Goal: Task Accomplishment & Management: Manage account settings

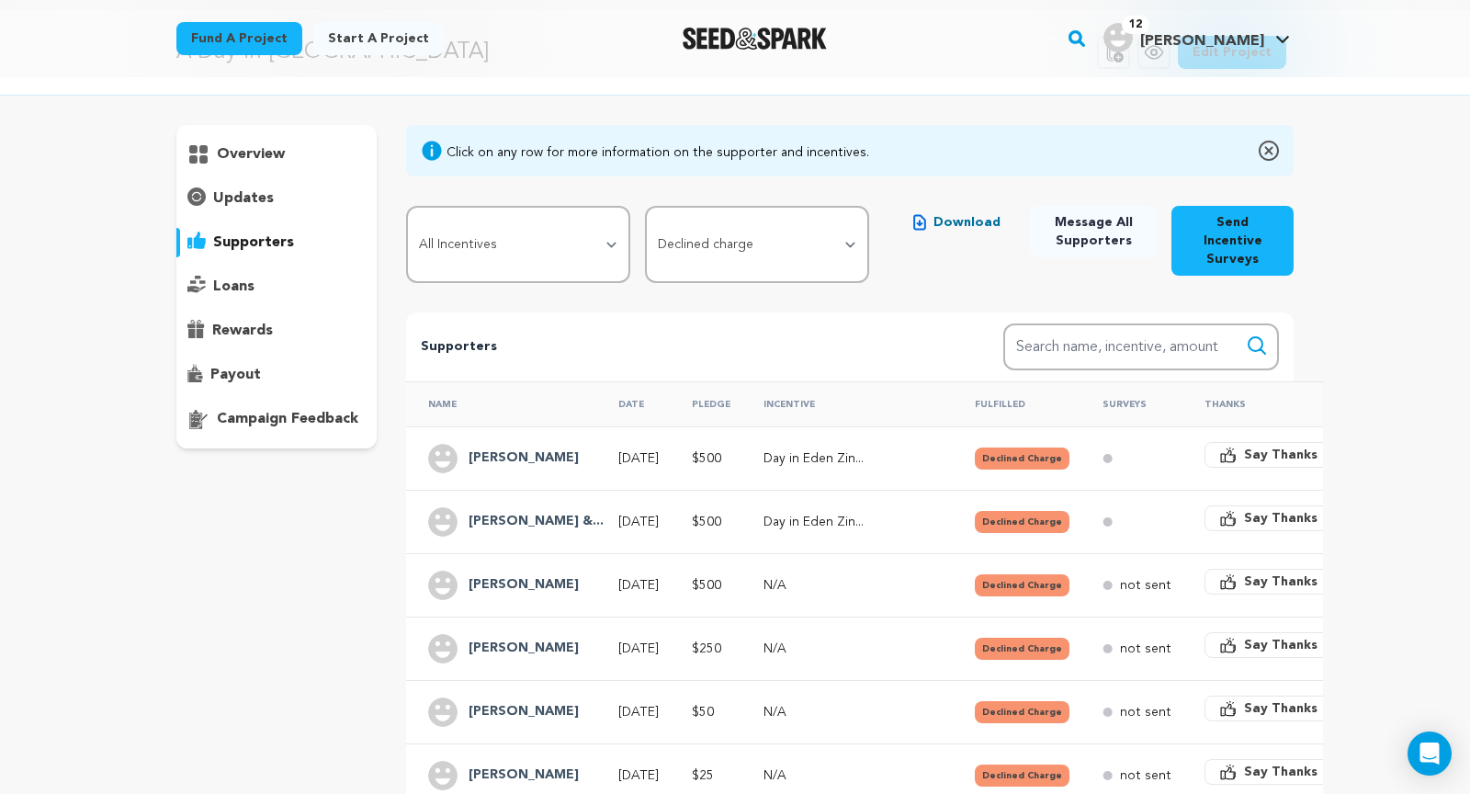
scroll to position [66, 0]
click at [747, 233] on select "All Supporters Survey not sent Survey incomplete Survey complete Incentive not …" at bounding box center [757, 245] width 224 height 77
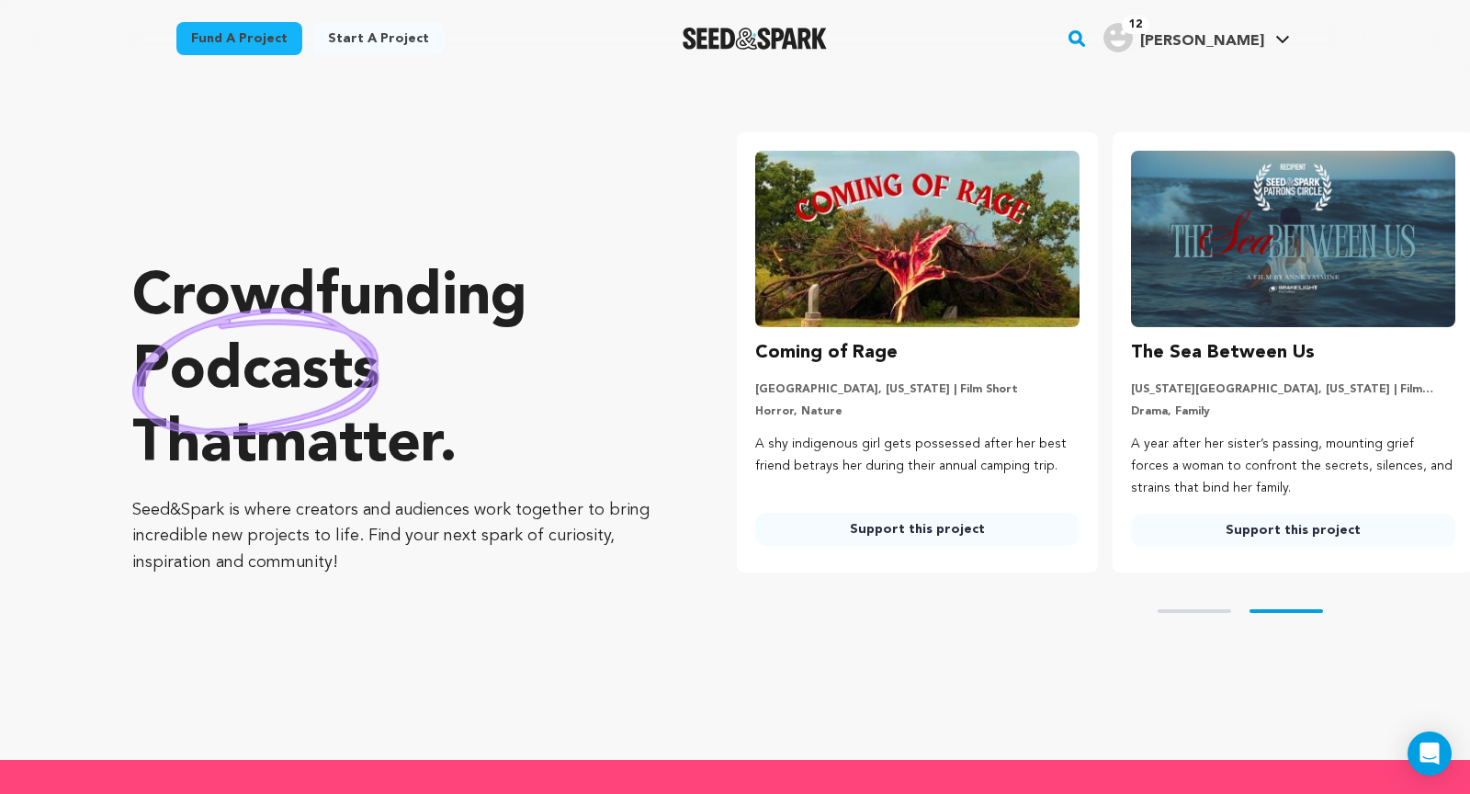
scroll to position [0, 390]
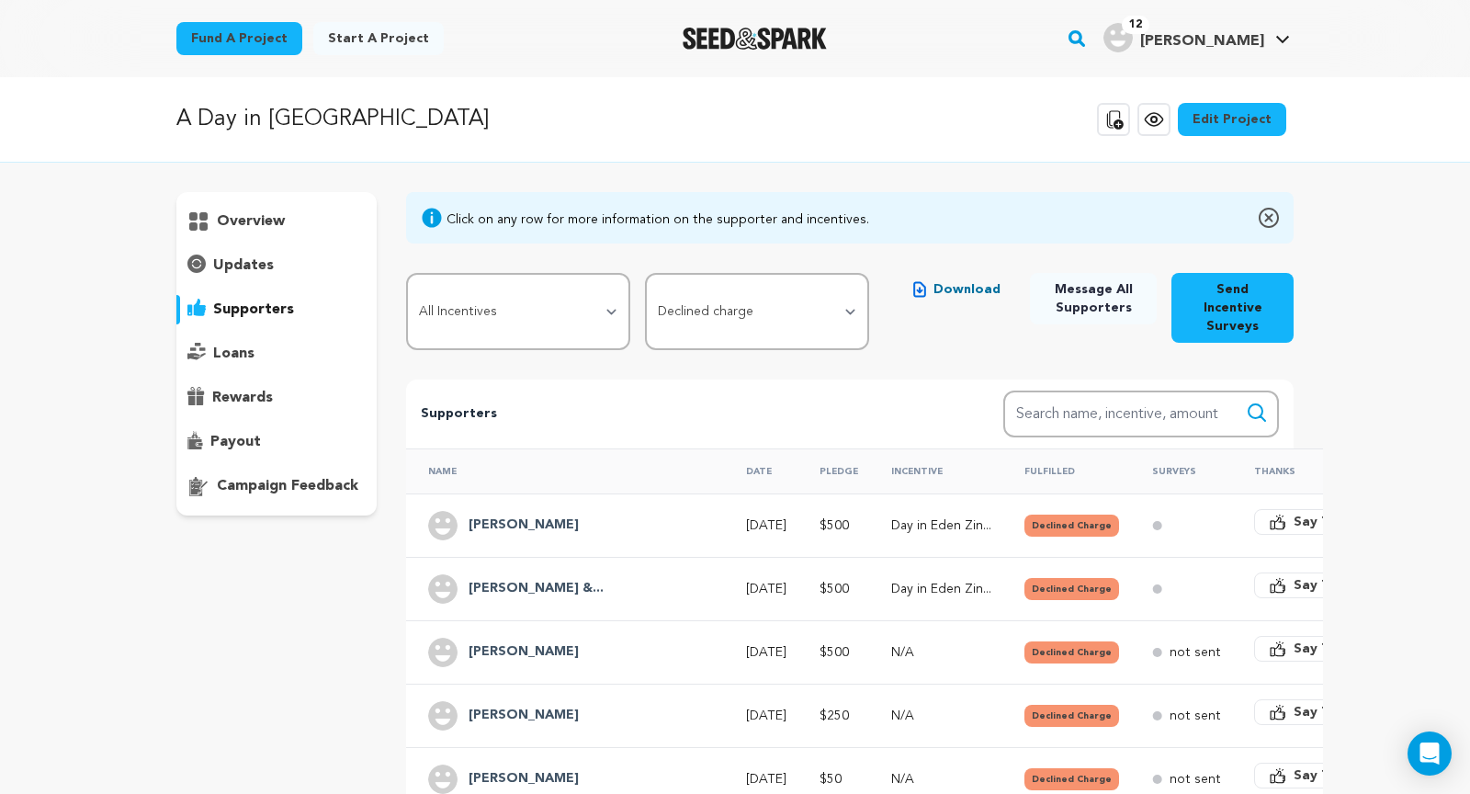
scroll to position [111, 0]
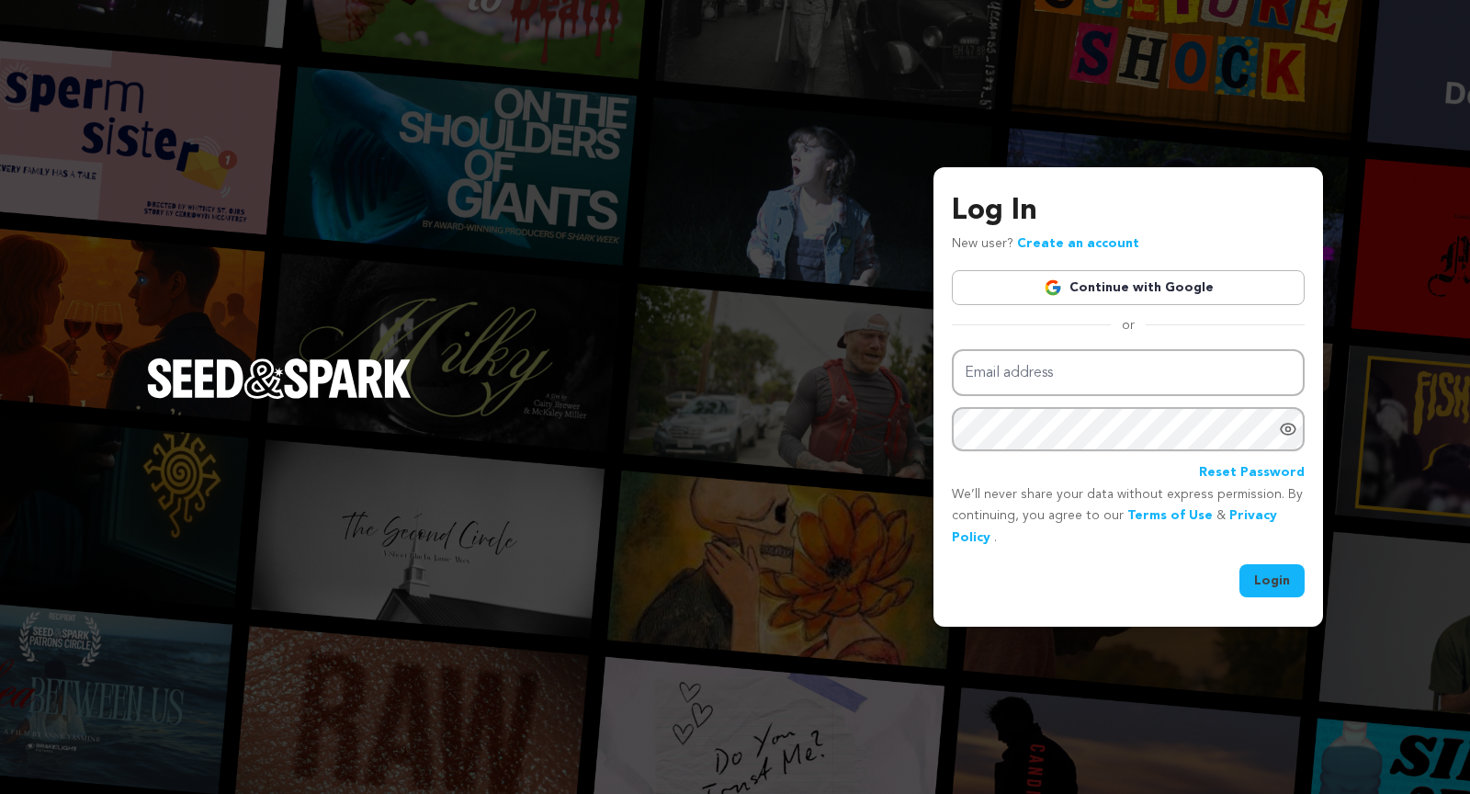
click at [1115, 290] on link "Continue with Google" at bounding box center [1128, 287] width 353 height 35
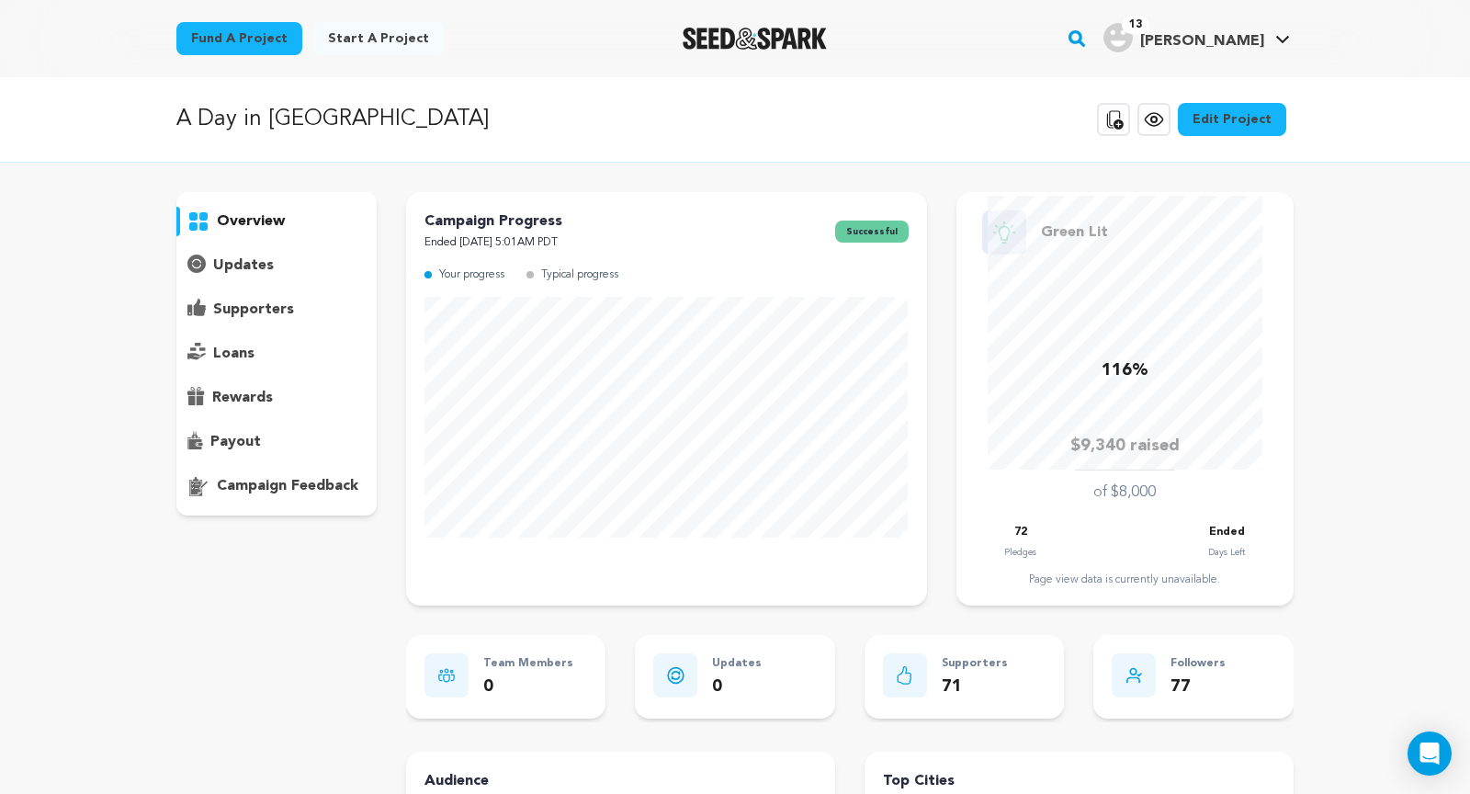
click at [288, 311] on p "supporters" at bounding box center [253, 310] width 81 height 22
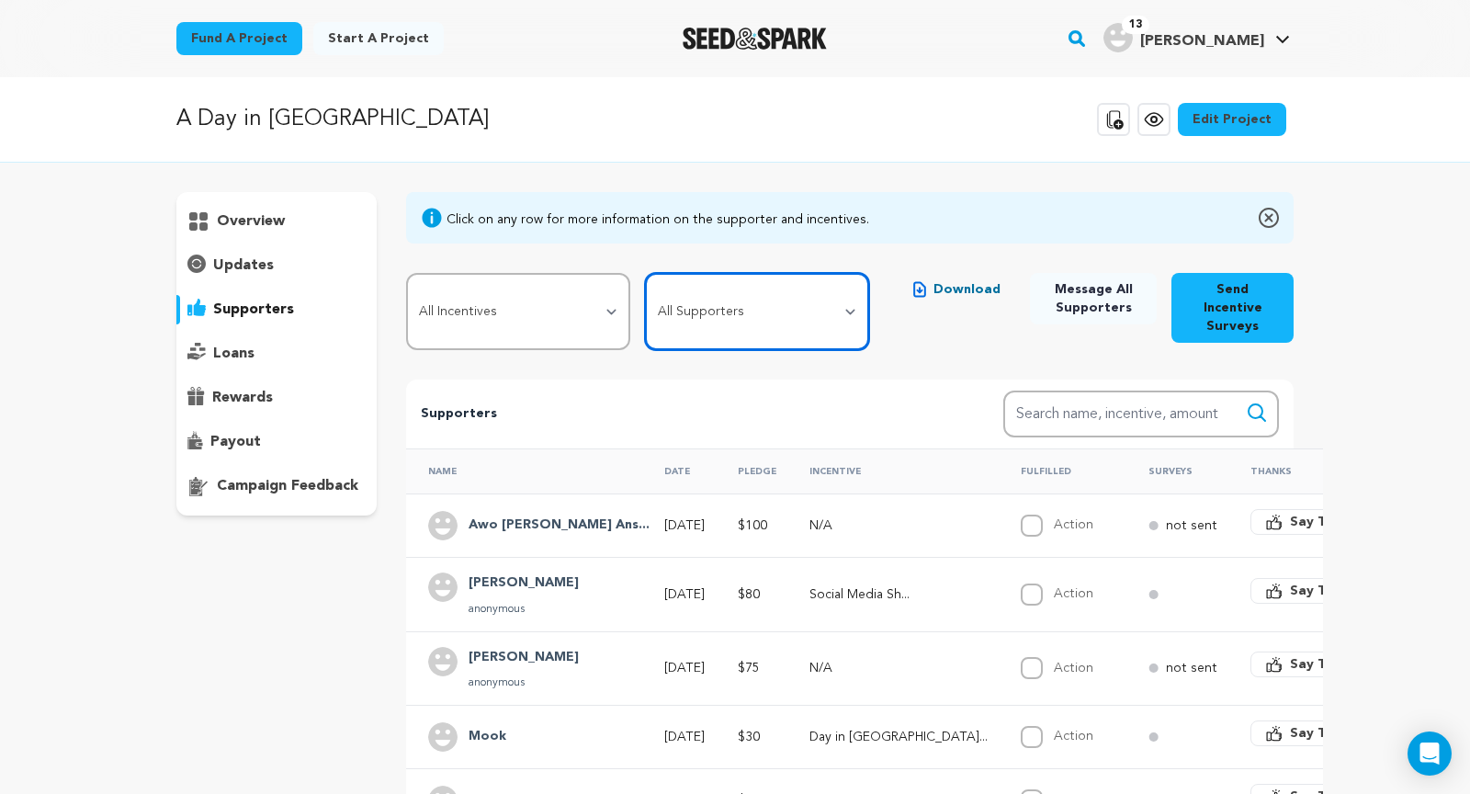
click at [693, 311] on select "All Supporters Survey not sent Survey incomplete Survey complete Incentive not …" at bounding box center [757, 311] width 224 height 77
select select "pledge_incomplete"
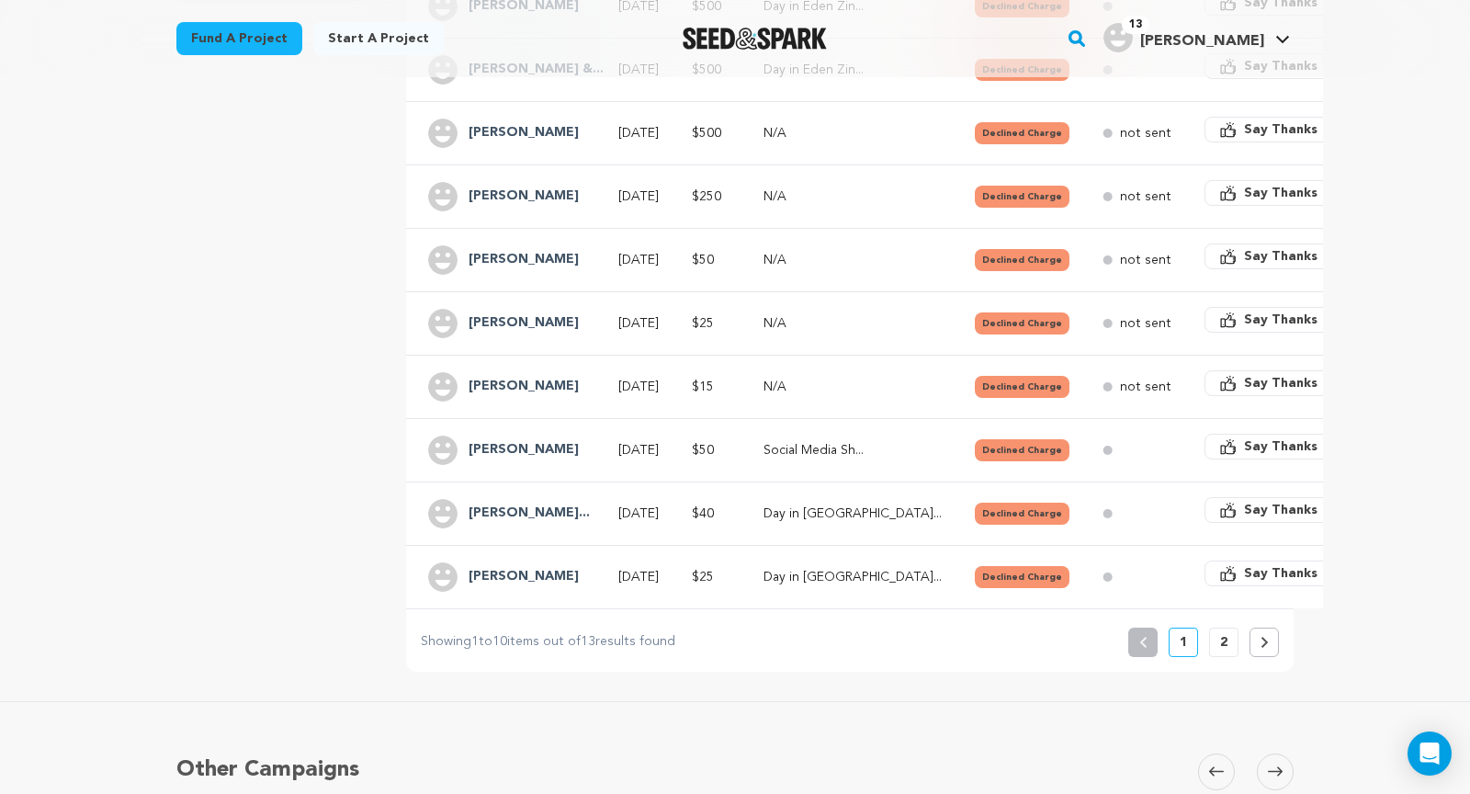
scroll to position [589, 0]
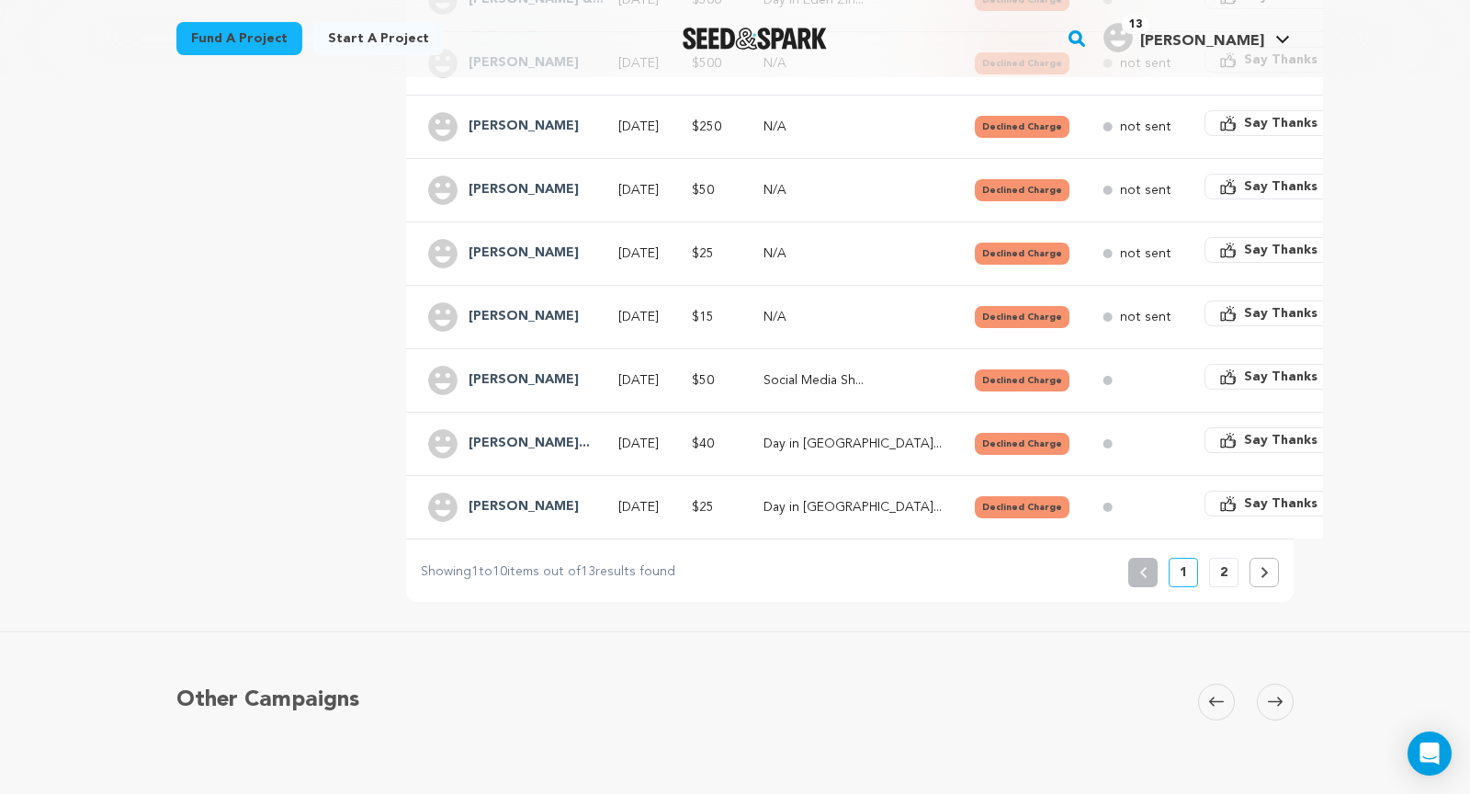
click at [1270, 558] on button at bounding box center [1263, 572] width 29 height 29
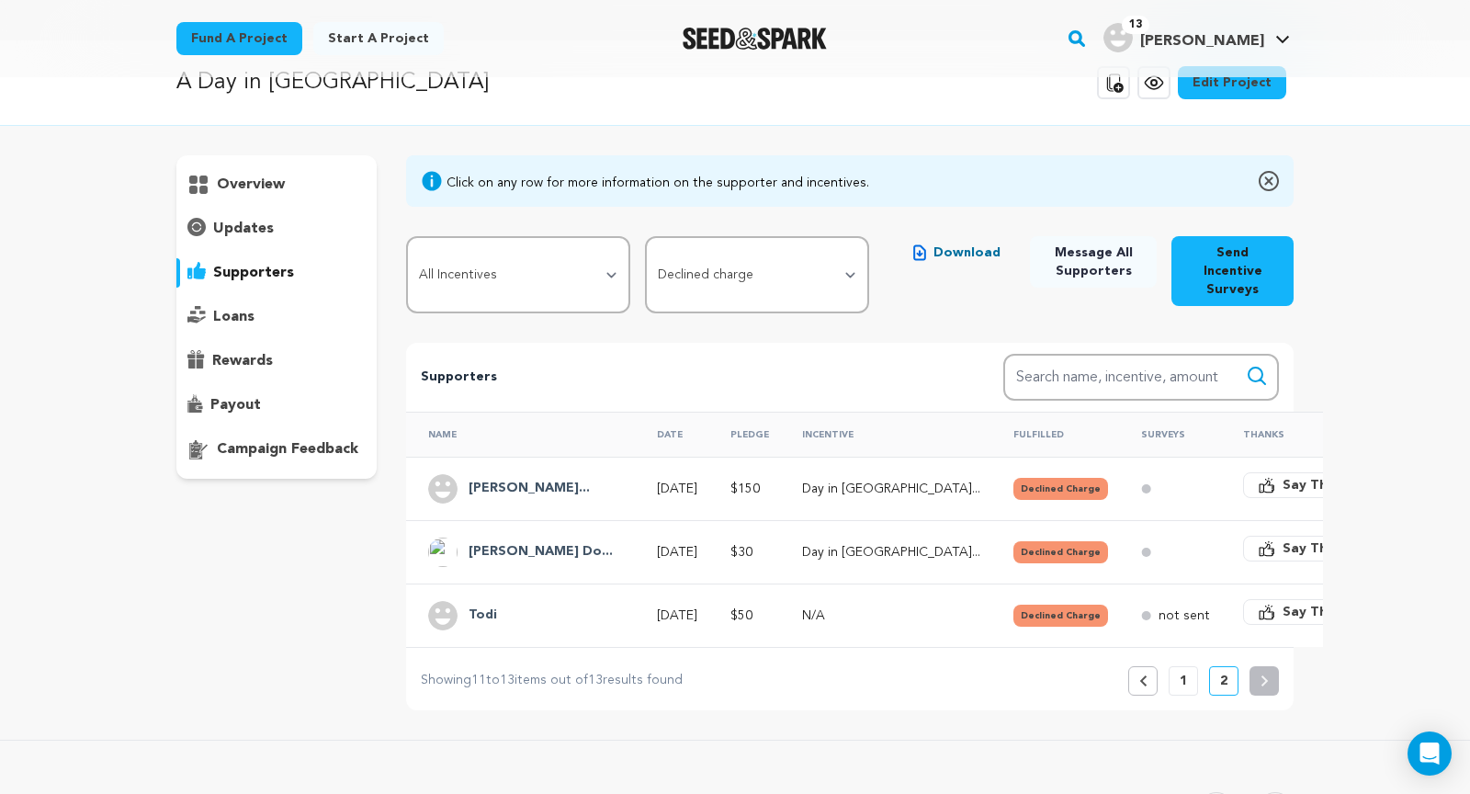
scroll to position [0, 0]
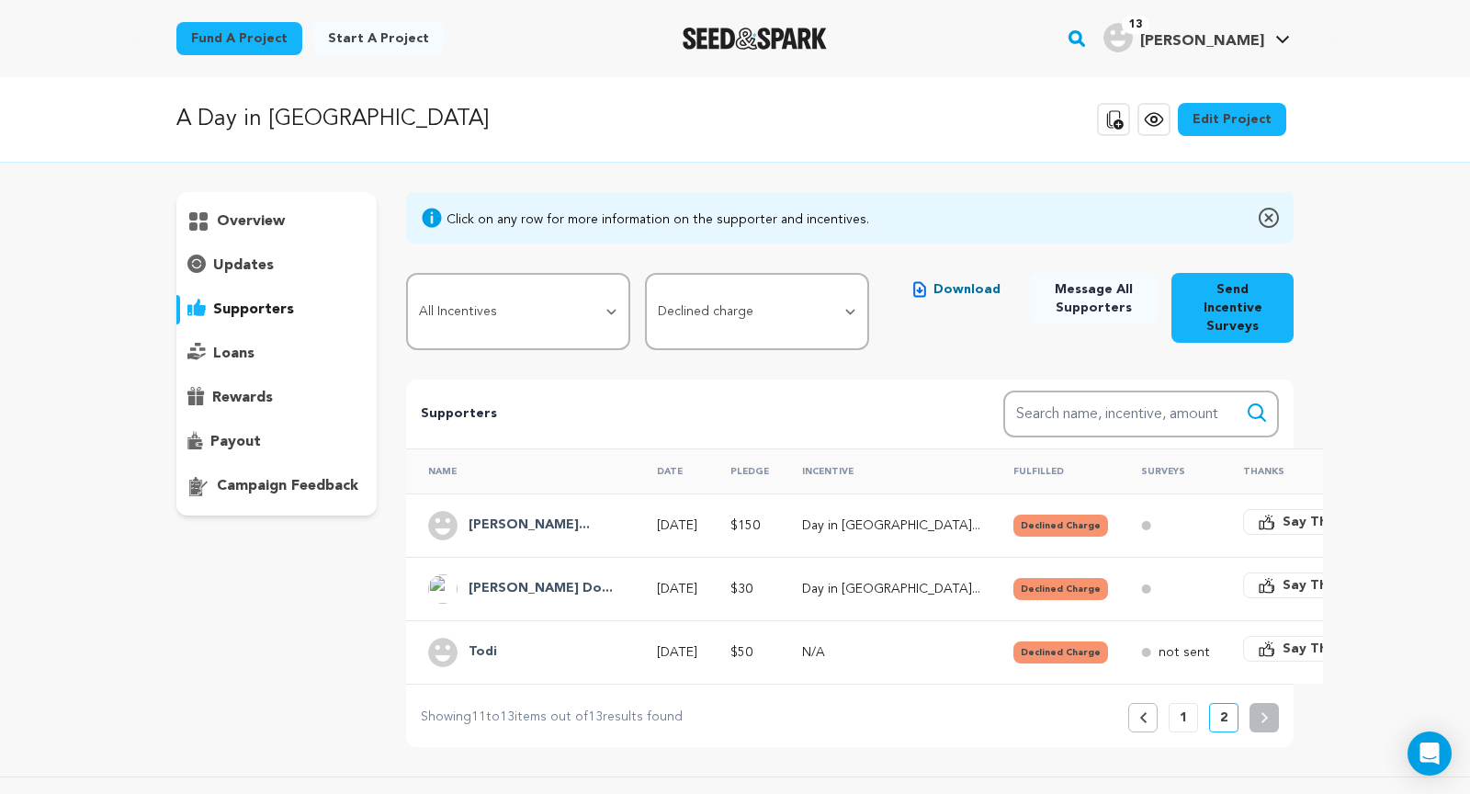
click at [1152, 703] on button "Previous" at bounding box center [1142, 717] width 29 height 29
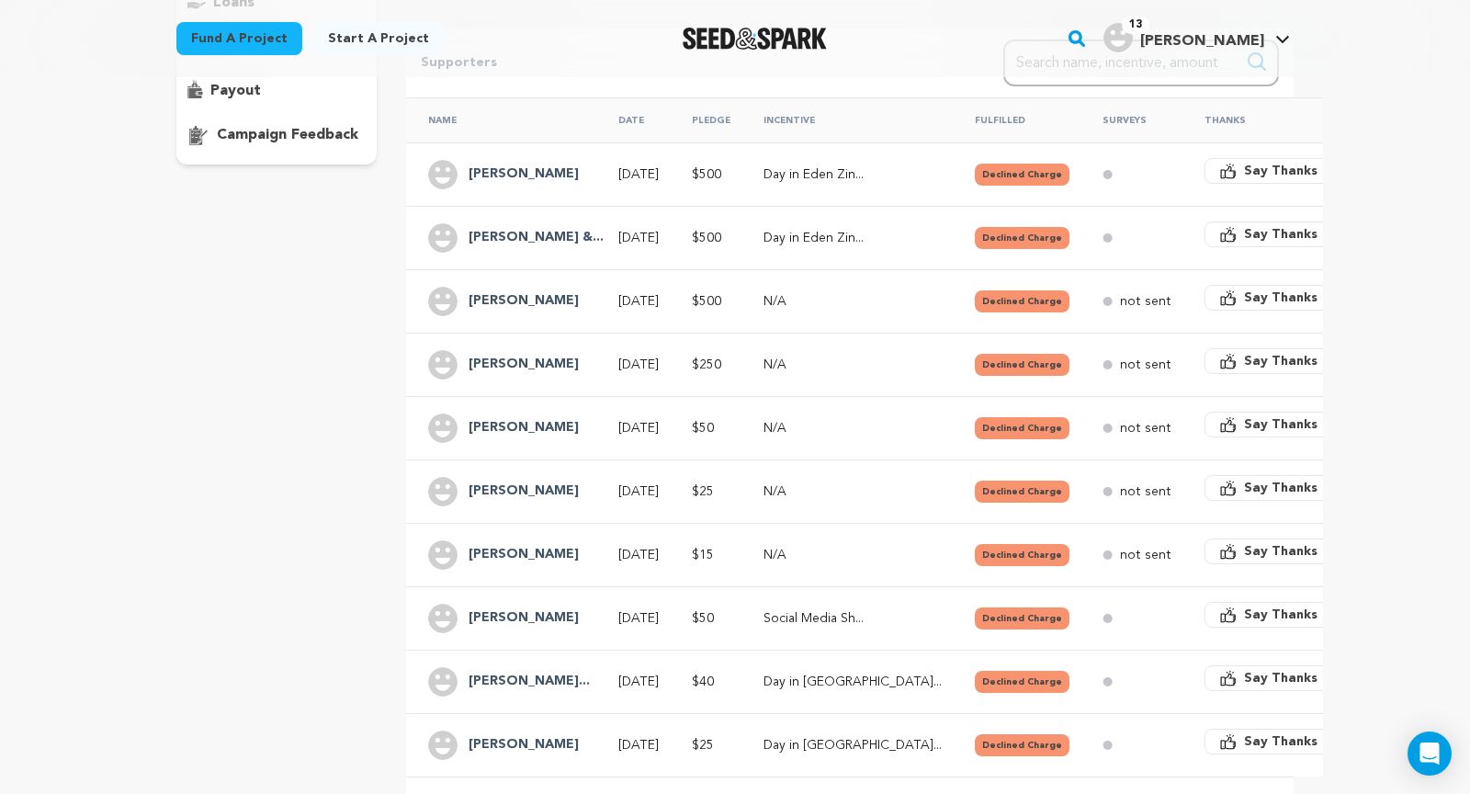
scroll to position [399, 0]
